Goal: Navigation & Orientation: Find specific page/section

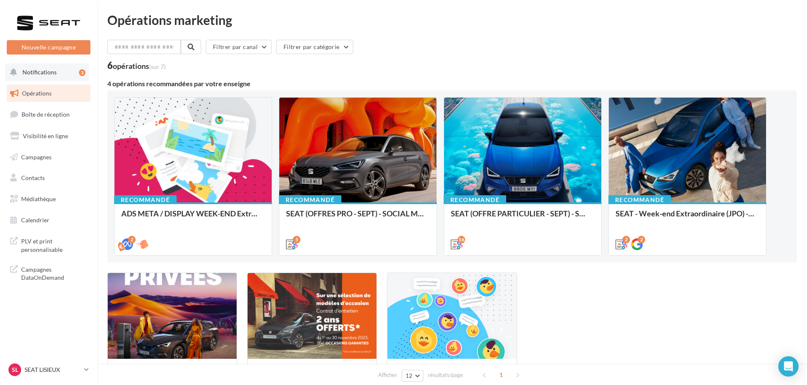
click at [60, 68] on button "Notifications 3" at bounding box center [47, 72] width 84 height 18
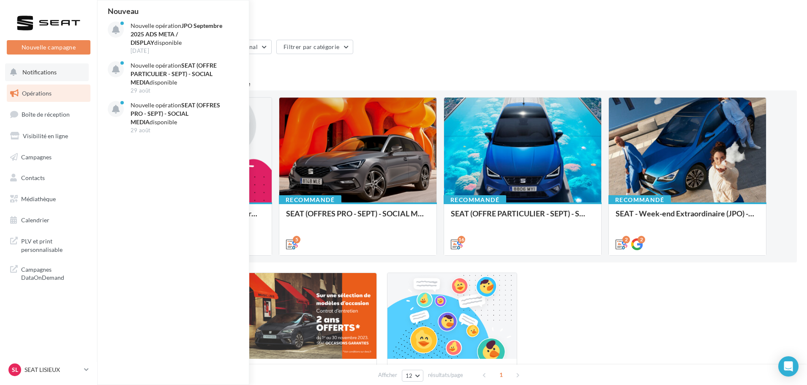
click at [60, 68] on button "Notifications Nouveau Nouvelle opération JPO Septembre 2025 ADS META / DISPLAY …" at bounding box center [47, 72] width 84 height 18
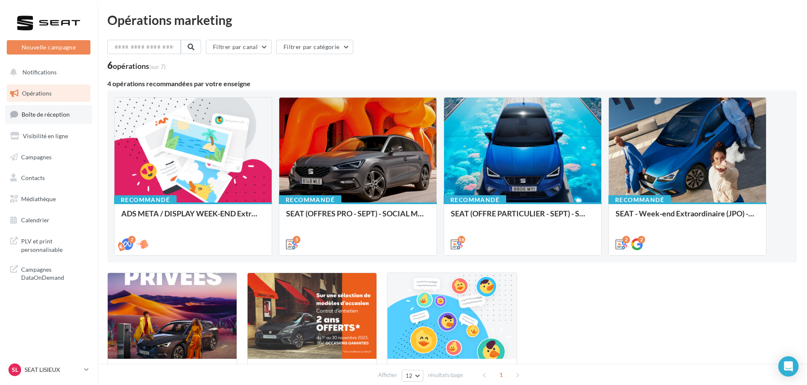
click at [46, 117] on span "Boîte de réception" at bounding box center [46, 114] width 48 height 7
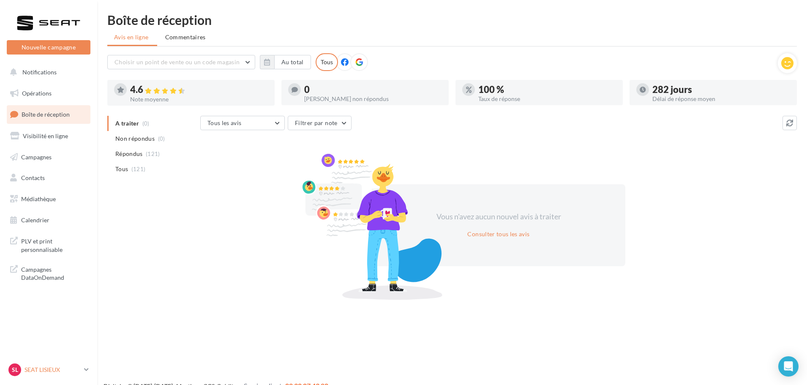
click at [60, 368] on p "SEAT LISIEUX" at bounding box center [52, 369] width 56 height 8
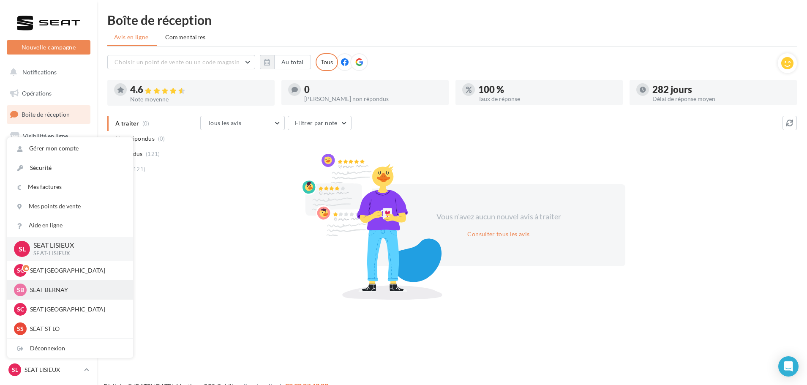
click at [64, 293] on p "SEAT BERNAY" at bounding box center [76, 289] width 93 height 8
